Goal: Find contact information: Find contact information

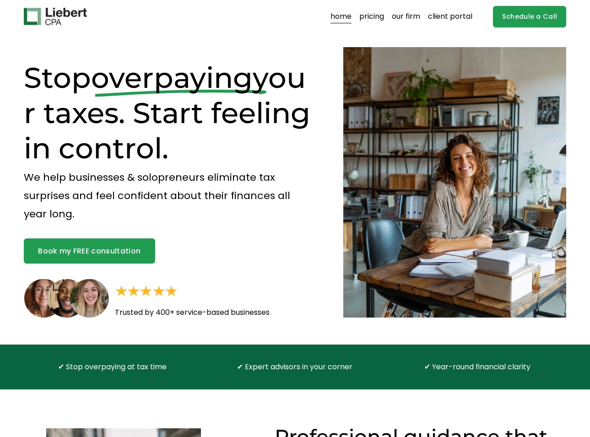
click at [404, 21] on link "our firm" at bounding box center [406, 16] width 28 height 15
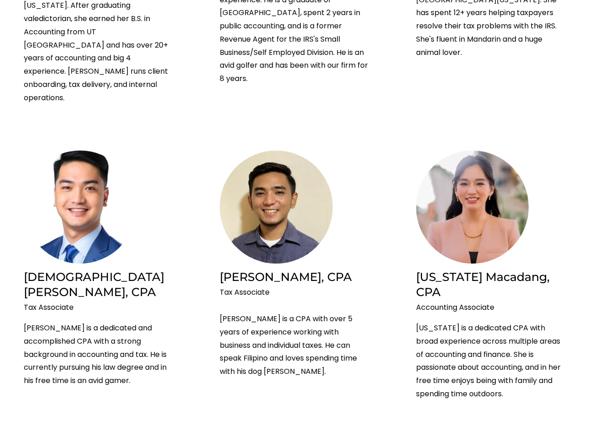
scroll to position [1372, 0]
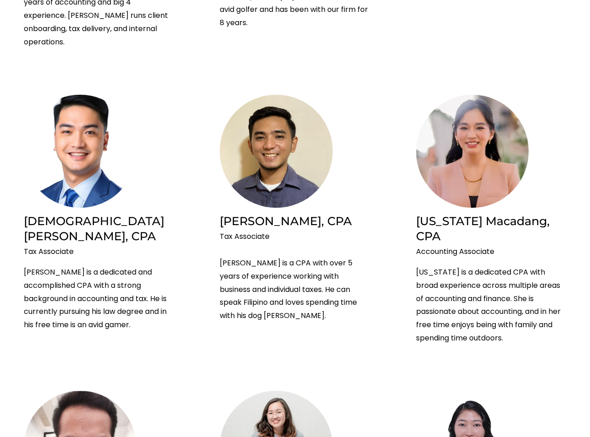
drag, startPoint x: 360, startPoint y: 145, endPoint x: 216, endPoint y: 152, distance: 143.8
click at [216, 152] on ul "[PERSON_NAME], CPA & MBA CEO & Founder [PERSON_NAME] is a licensed CPA and MBA …" at bounding box center [295, 1] width 590 height 1857
copy h2 "[PERSON_NAME], CPA"
drag, startPoint x: 417, startPoint y: 146, endPoint x: 557, endPoint y: 146, distance: 140.0
click at [557, 214] on h2 "[US_STATE] Macadang, CPA" at bounding box center [491, 229] width 150 height 30
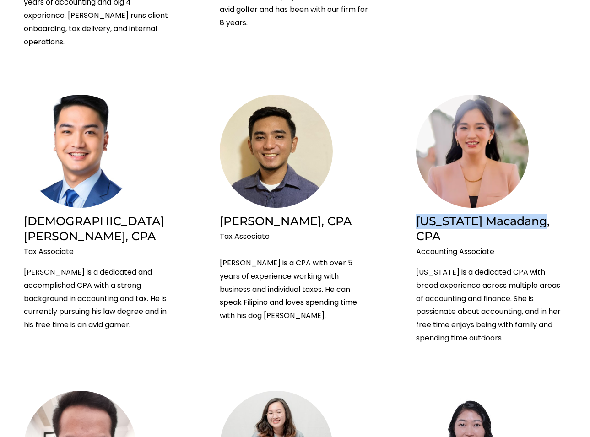
copy h2 "[US_STATE] Macadang, CPA"
click at [378, 270] on ul "[PERSON_NAME], CPA & MBA CEO & Founder [PERSON_NAME] is a licensed CPA and MBA …" at bounding box center [295, 1] width 590 height 1857
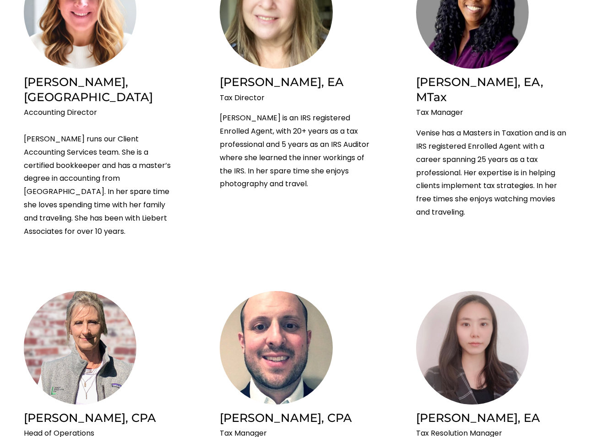
scroll to position [744, 0]
